Goal: Check status: Check status

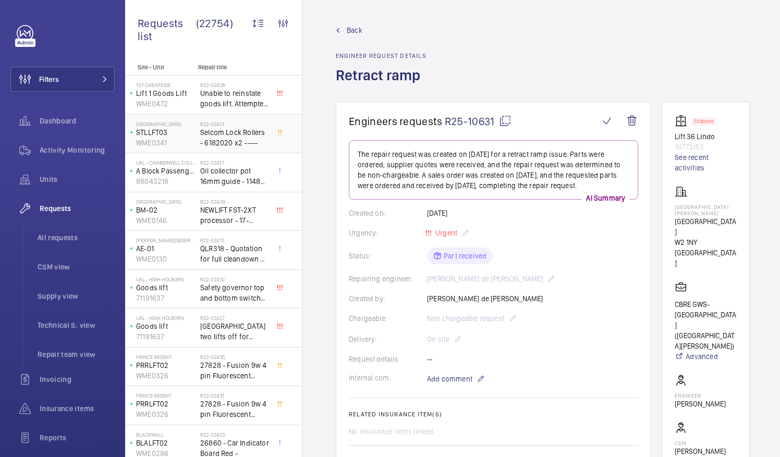
scroll to position [446, 0]
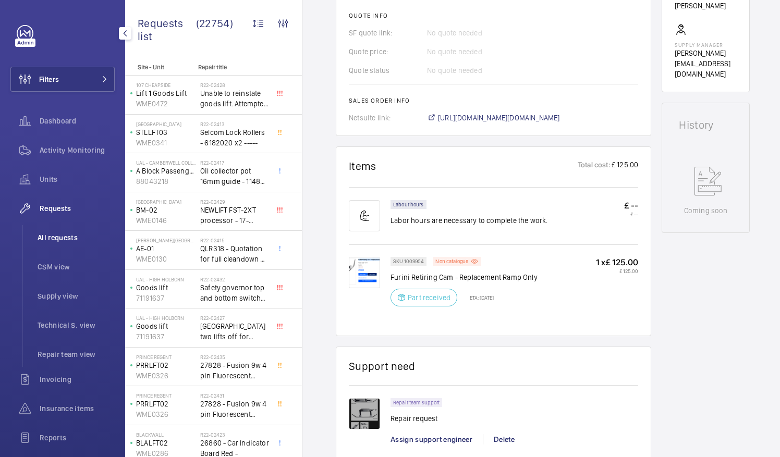
click at [51, 235] on span "All requests" at bounding box center [76, 237] width 77 height 10
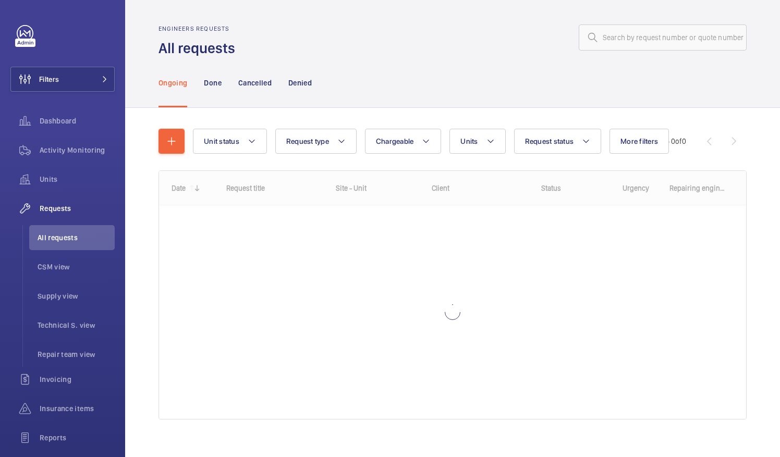
click at [590, 34] on mat-icon at bounding box center [592, 37] width 13 height 13
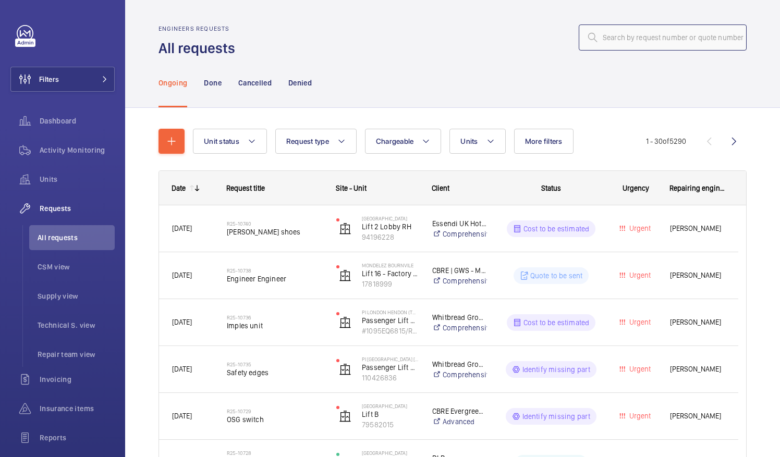
click at [600, 32] on input "text" at bounding box center [662, 37] width 168 height 26
paste input "R25-10680"
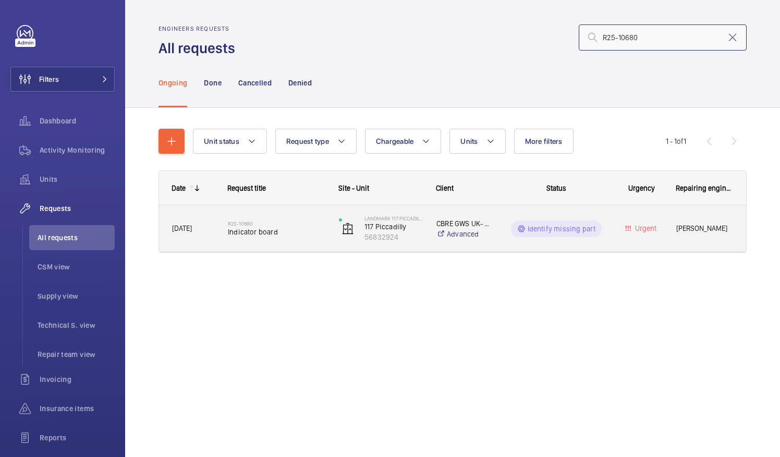
type input "R25-10680"
click at [261, 240] on div "R25-10680 Indicator board" at bounding box center [276, 229] width 97 height 30
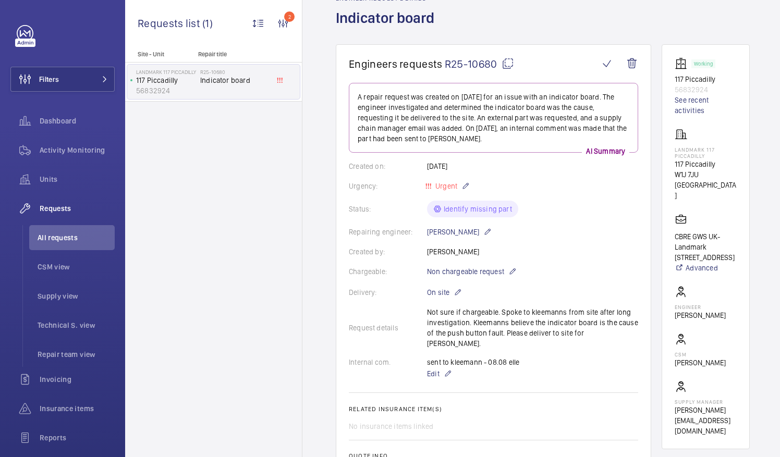
scroll to position [52, 0]
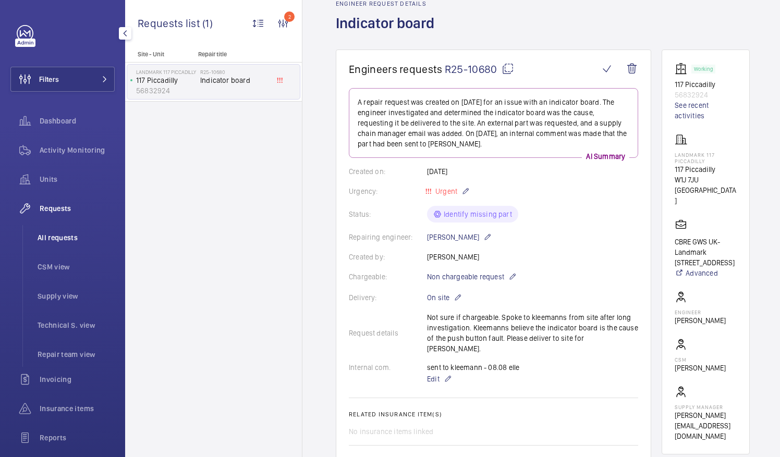
click at [50, 234] on span "All requests" at bounding box center [76, 237] width 77 height 10
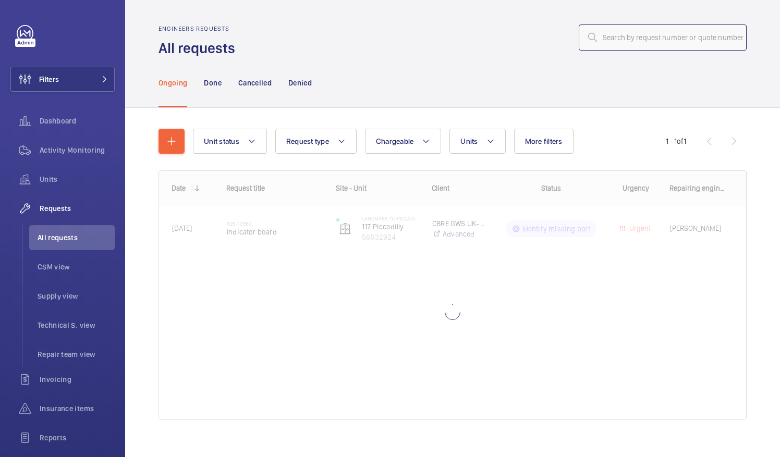
click at [610, 39] on input "text" at bounding box center [662, 37] width 168 height 26
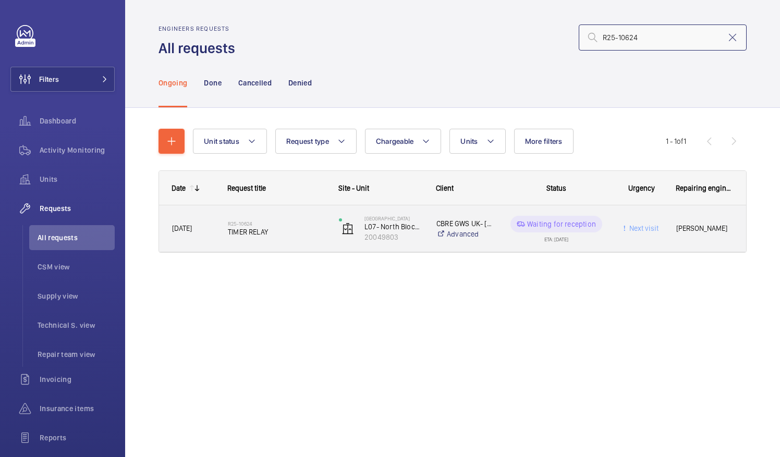
type input "R25-10624"
click at [256, 231] on span "TIMER RELAY" at bounding box center [276, 232] width 97 height 10
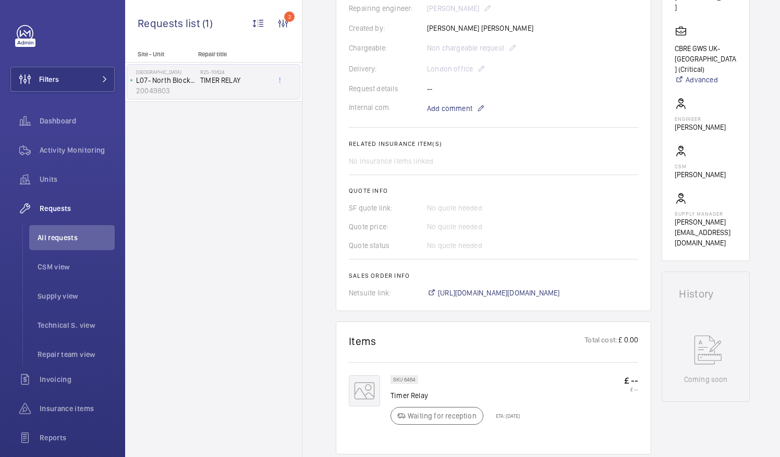
scroll to position [261, 0]
click at [521, 291] on span "[URL][DOMAIN_NAME][DOMAIN_NAME]" at bounding box center [499, 292] width 122 height 10
